Goal: Find specific page/section: Find specific page/section

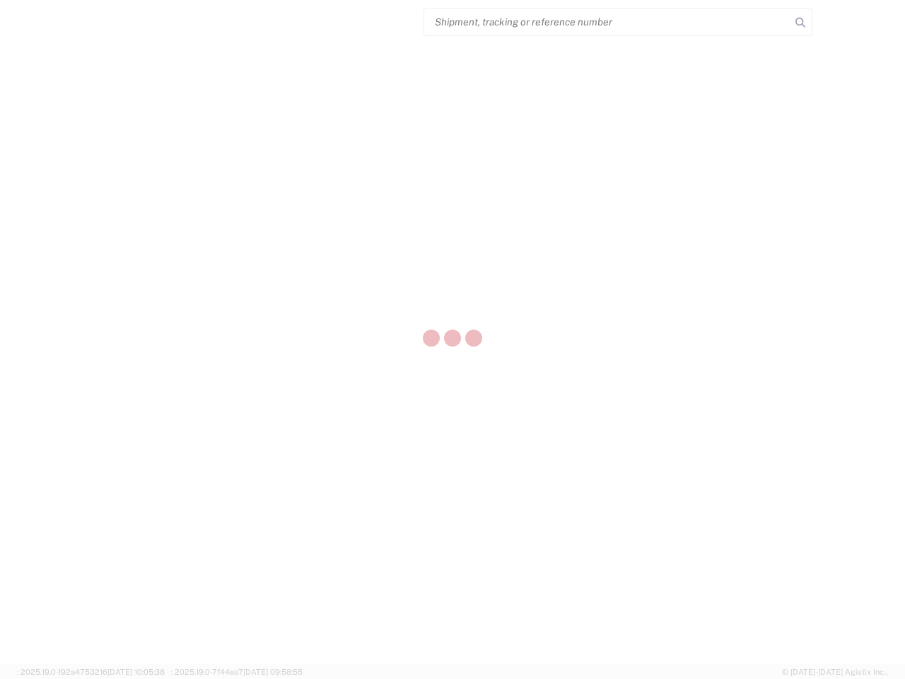
select select "US"
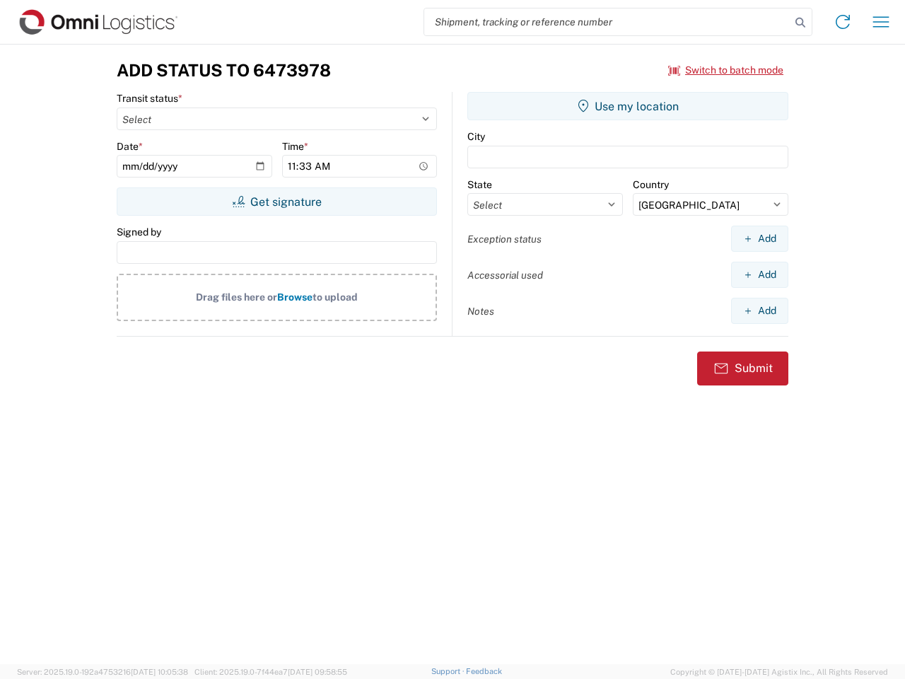
click at [607, 22] on input "search" at bounding box center [607, 21] width 366 height 27
click at [800, 23] on icon at bounding box center [801, 23] width 20 height 20
click at [843, 22] on icon at bounding box center [843, 22] width 23 height 23
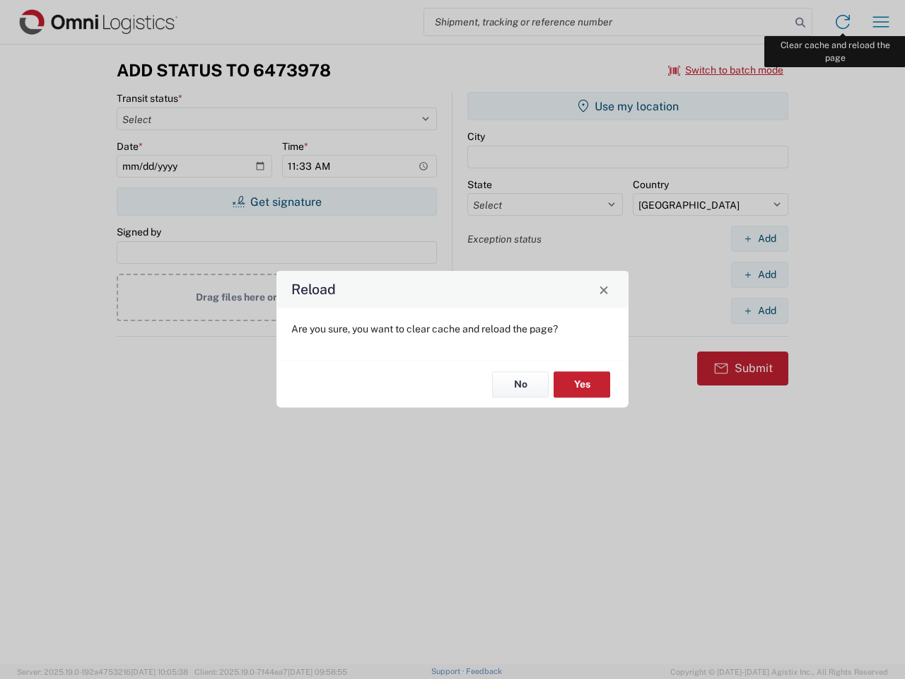
click at [881, 22] on div "Reload Are you sure, you want to clear cache and reload the page? No Yes" at bounding box center [452, 339] width 905 height 679
click at [726, 70] on div "Reload Are you sure, you want to clear cache and reload the page? No Yes" at bounding box center [452, 339] width 905 height 679
click at [276, 202] on div "Reload Are you sure, you want to clear cache and reload the page? No Yes" at bounding box center [452, 339] width 905 height 679
click at [628, 106] on div "Reload Are you sure, you want to clear cache and reload the page? No Yes" at bounding box center [452, 339] width 905 height 679
click at [759, 238] on div "Reload Are you sure, you want to clear cache and reload the page? No Yes" at bounding box center [452, 339] width 905 height 679
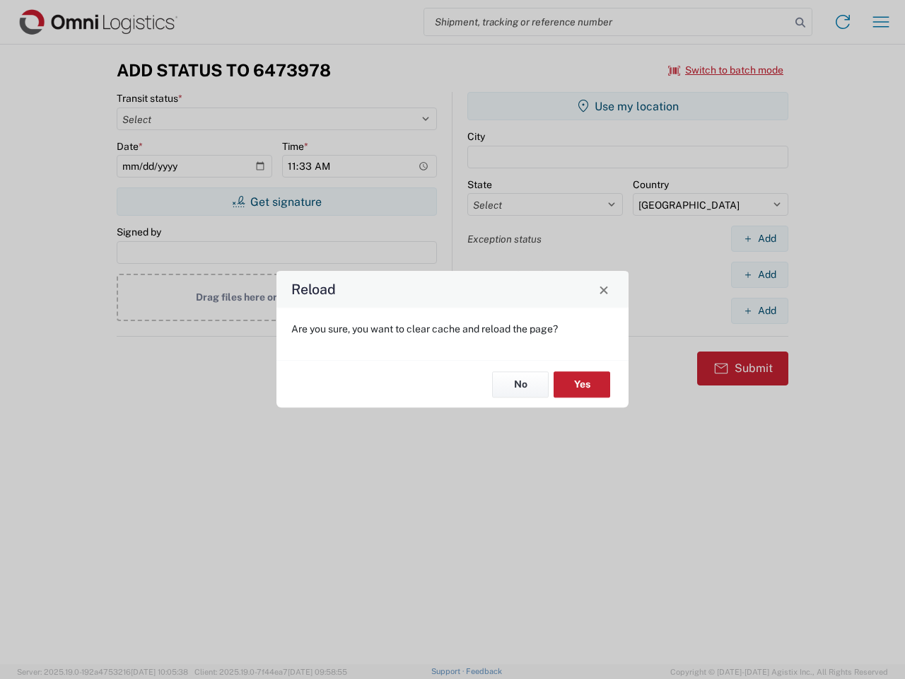
click at [759, 274] on div "Reload Are you sure, you want to clear cache and reload the page? No Yes" at bounding box center [452, 339] width 905 height 679
click at [759, 310] on div "Reload Are you sure, you want to clear cache and reload the page? No Yes" at bounding box center [452, 339] width 905 height 679
